Goal: Task Accomplishment & Management: Use online tool/utility

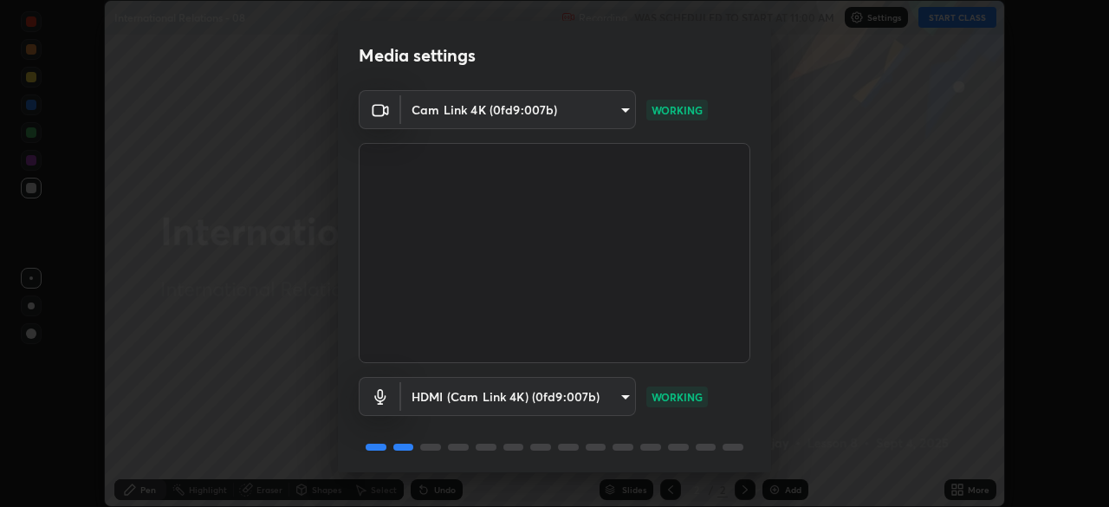
scroll to position [62, 0]
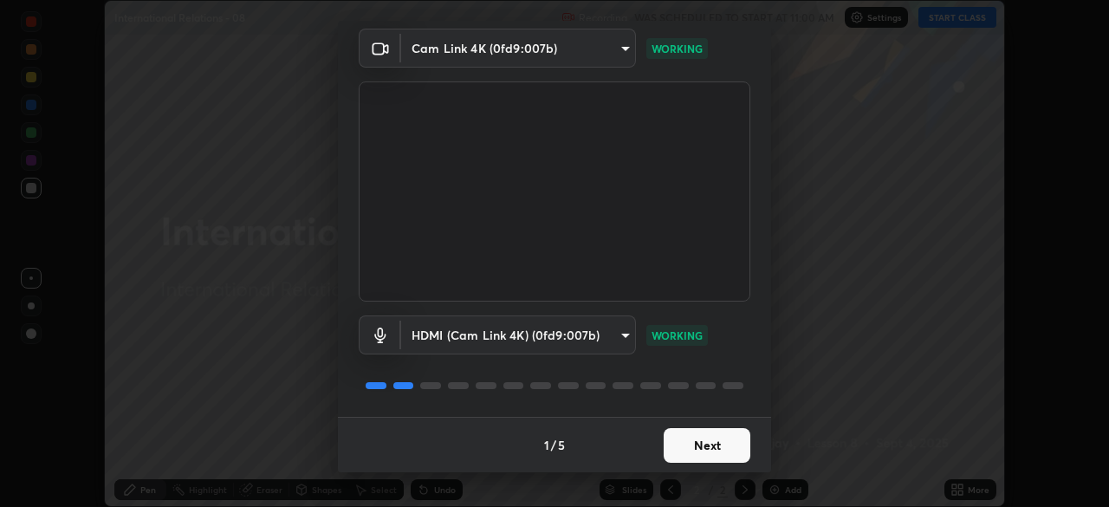
click at [688, 438] on button "Next" at bounding box center [707, 445] width 87 height 35
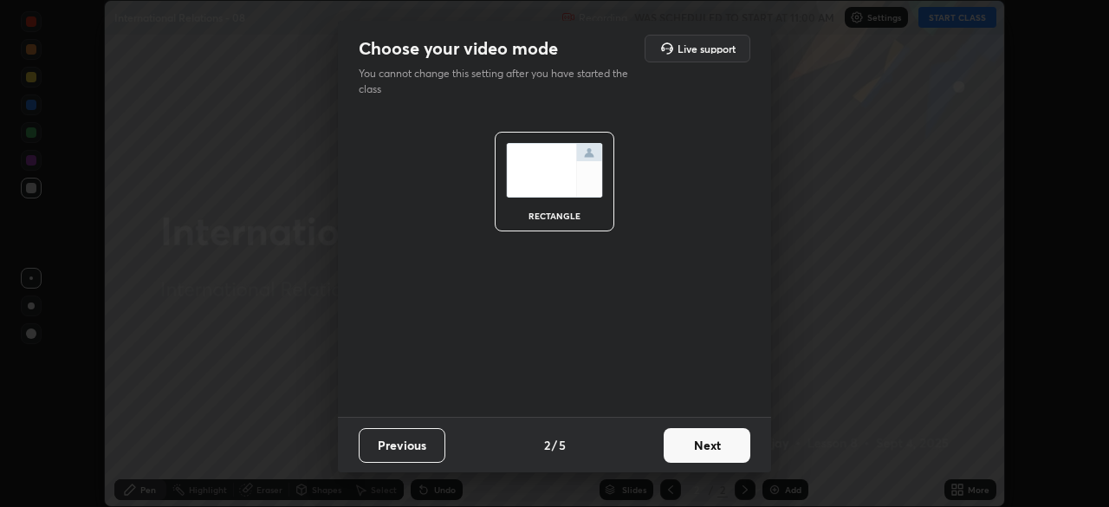
click at [689, 443] on button "Next" at bounding box center [707, 445] width 87 height 35
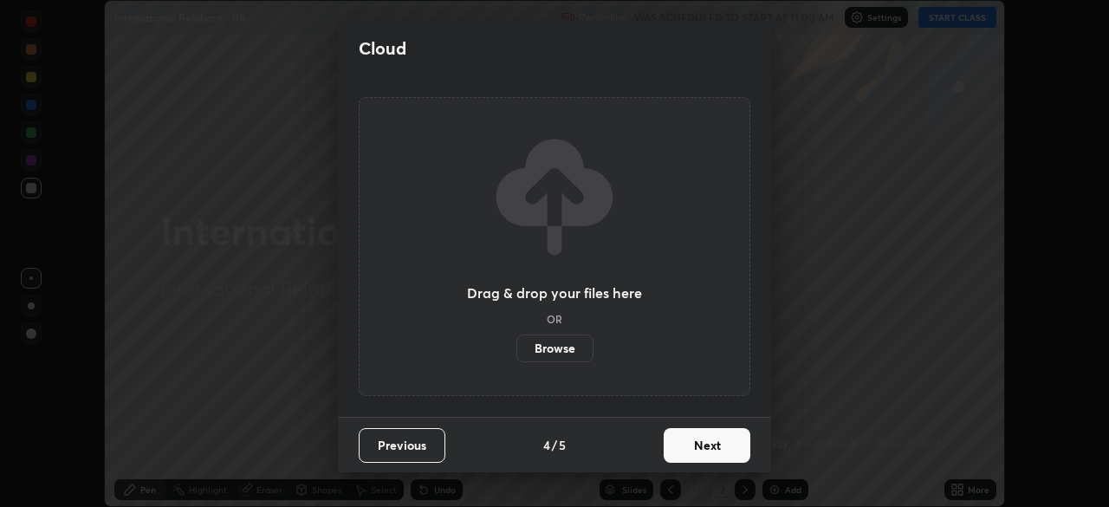
click at [698, 451] on button "Next" at bounding box center [707, 445] width 87 height 35
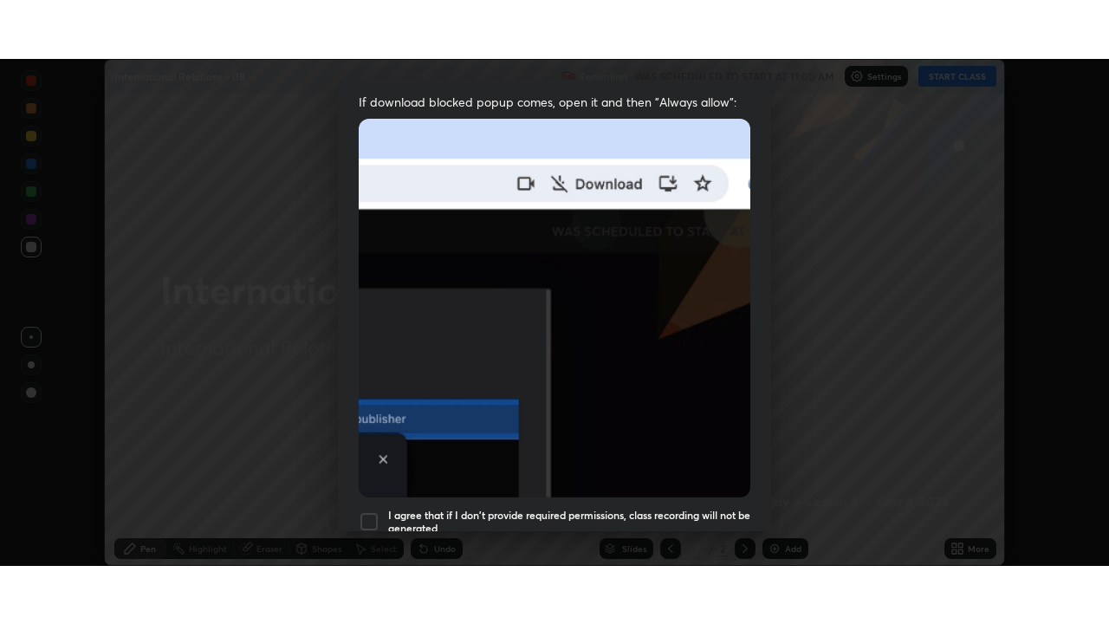
scroll to position [415, 0]
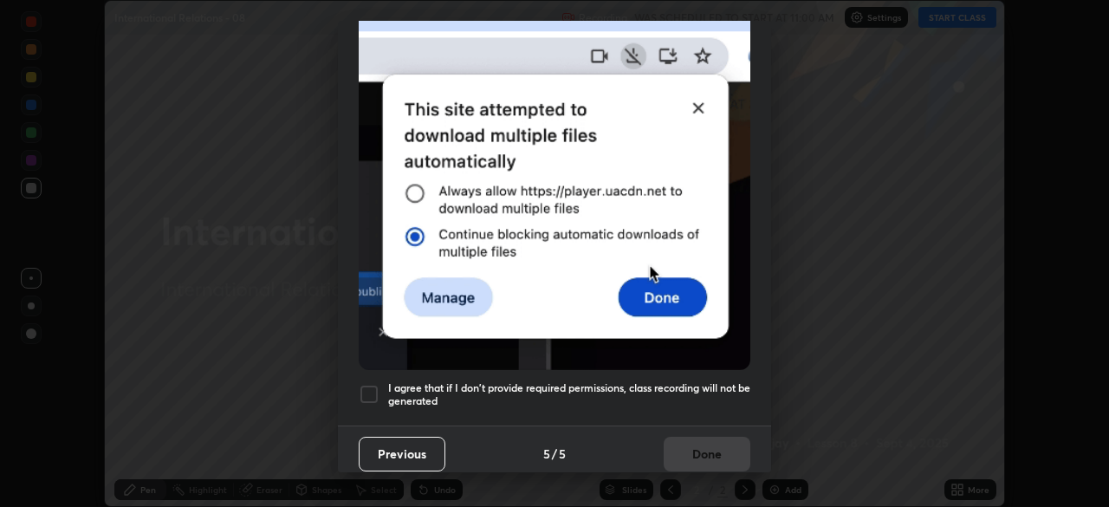
click at [372, 384] on div at bounding box center [369, 394] width 21 height 21
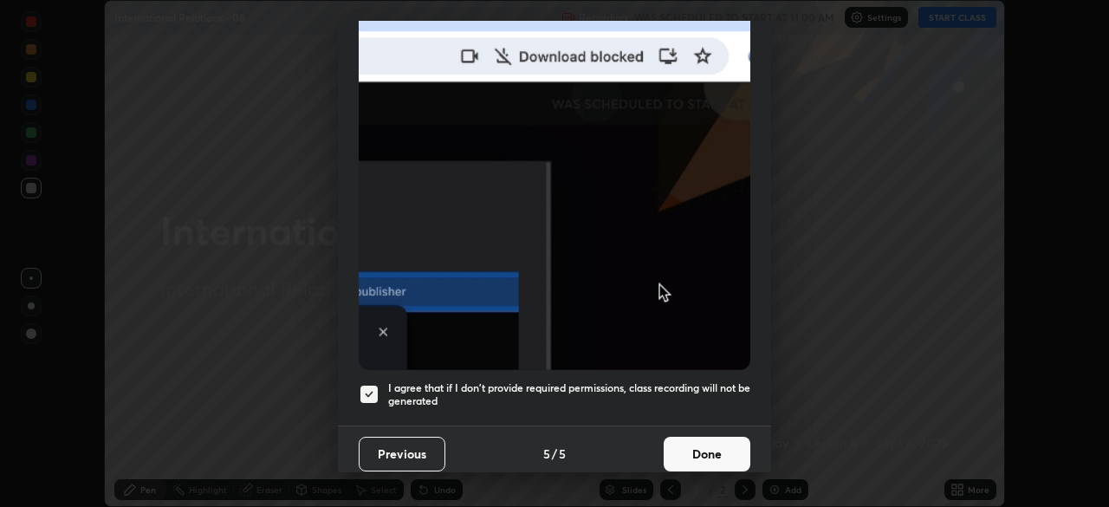
click at [688, 437] on button "Done" at bounding box center [707, 454] width 87 height 35
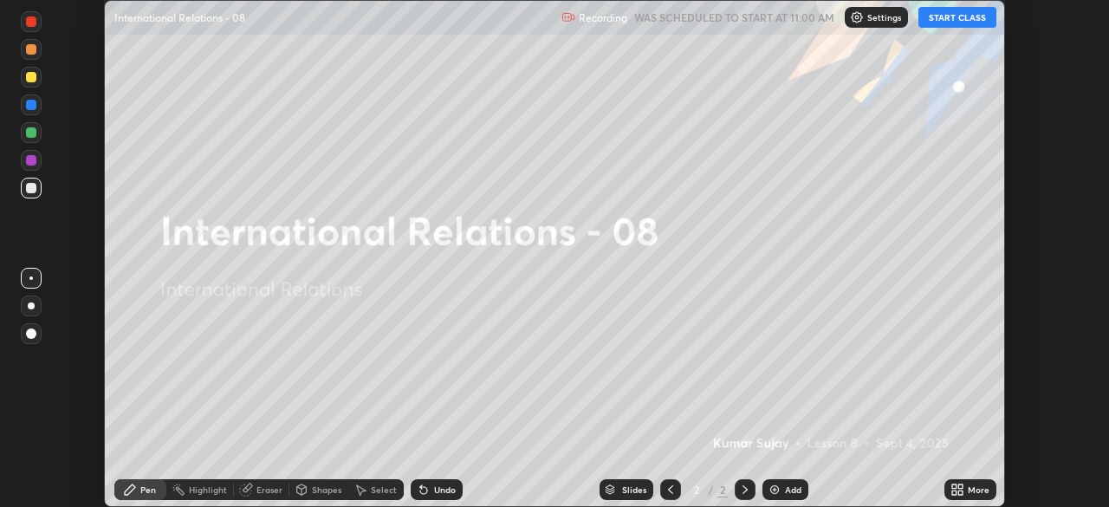
click at [954, 486] on icon at bounding box center [954, 486] width 4 height 4
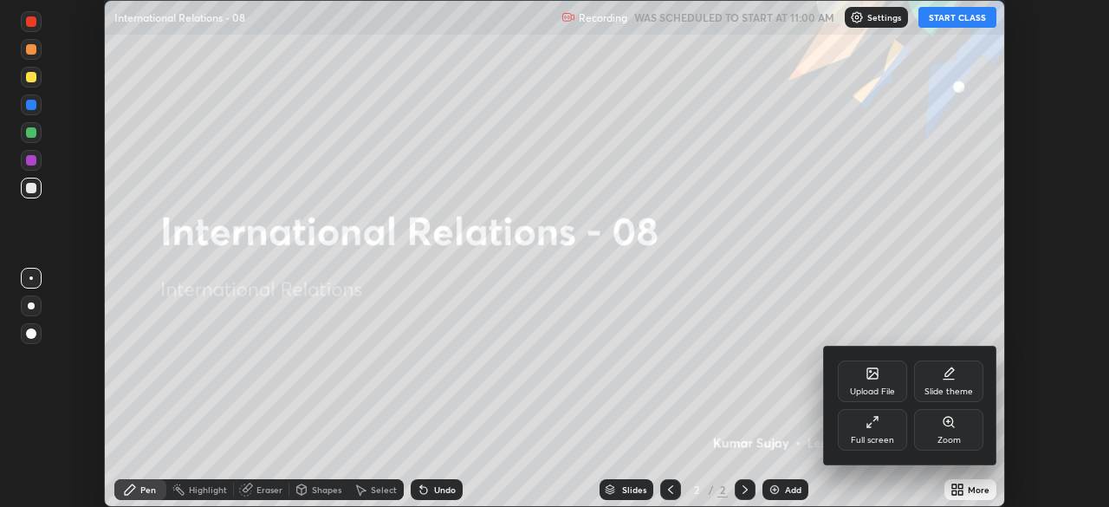
click at [872, 444] on div "Full screen" at bounding box center [872, 440] width 43 height 9
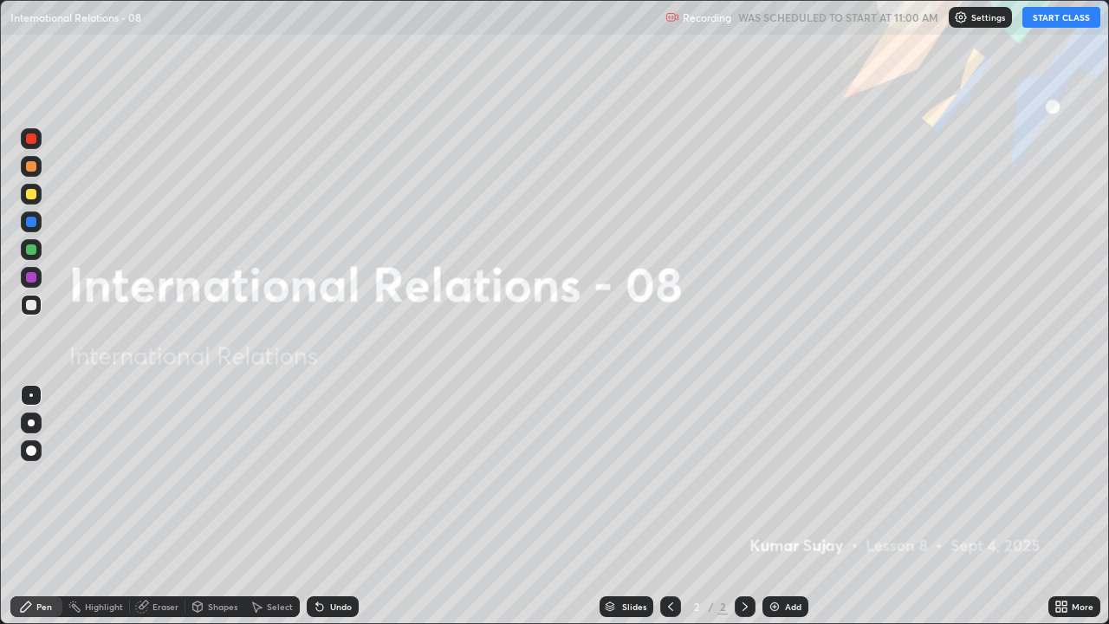
scroll to position [624, 1109]
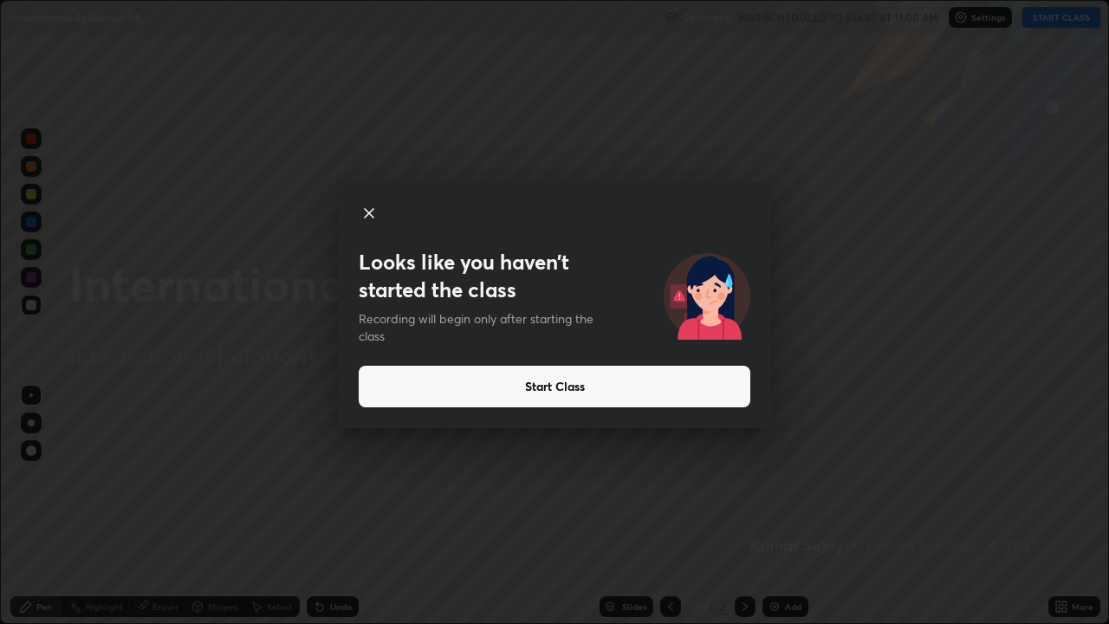
click at [673, 392] on button "Start Class" at bounding box center [555, 387] width 392 height 42
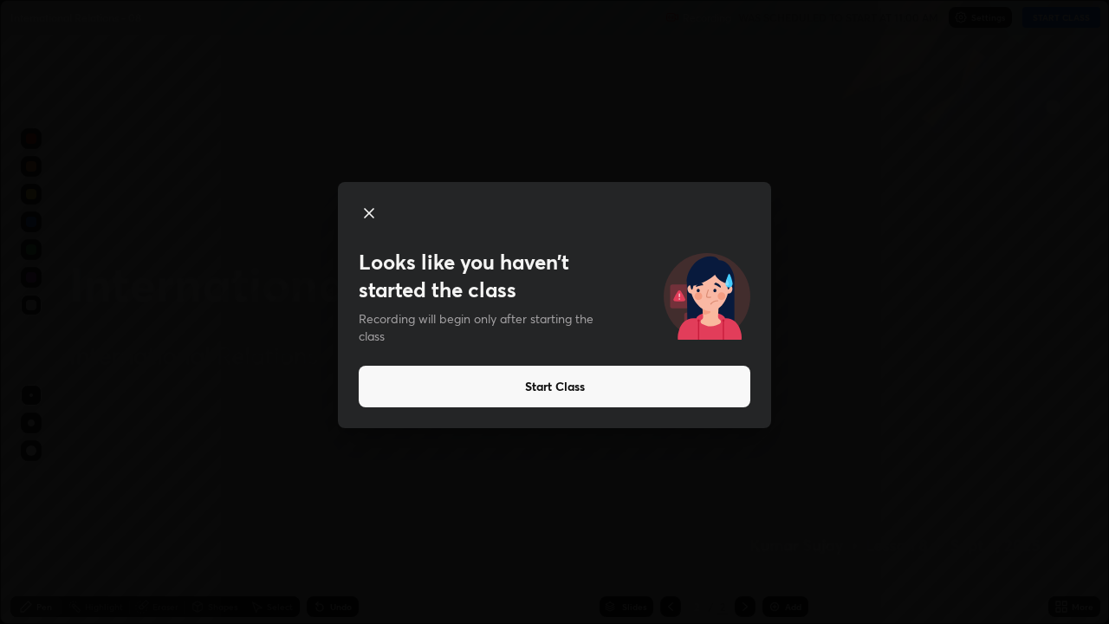
click at [670, 387] on button "Start Class" at bounding box center [555, 387] width 392 height 42
click at [666, 386] on button "Start Class" at bounding box center [555, 387] width 392 height 42
